Goal: Task Accomplishment & Management: Manage account settings

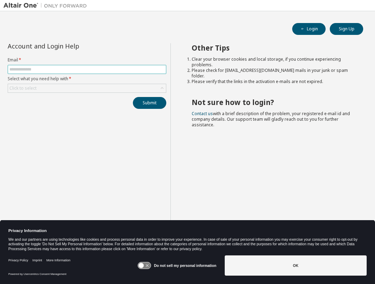
click at [54, 68] on input "text" at bounding box center [86, 70] width 155 height 6
type input "**********"
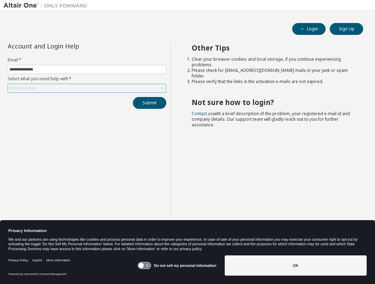
click at [46, 88] on div "Click to select" at bounding box center [87, 88] width 158 height 8
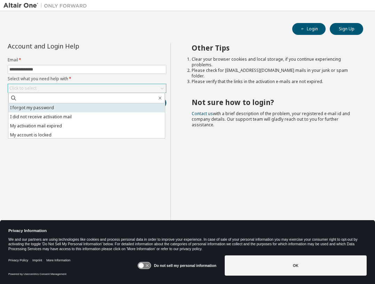
click at [52, 108] on li "I forgot my password" at bounding box center [86, 107] width 157 height 9
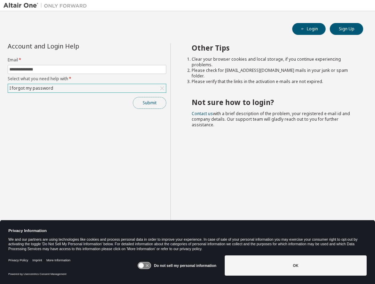
click at [147, 100] on button "Submit" at bounding box center [149, 103] width 33 height 12
click at [153, 101] on button "Submit" at bounding box center [149, 103] width 33 height 12
click at [151, 102] on button "Submit" at bounding box center [149, 103] width 33 height 12
